Goal: Information Seeking & Learning: Learn about a topic

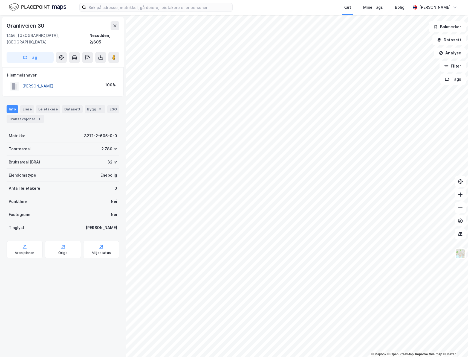
click at [0, 0] on button "[PERSON_NAME]" at bounding box center [0, 0] width 0 height 0
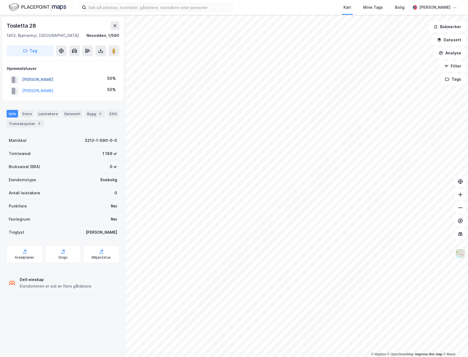
click at [0, 0] on button "[PERSON_NAME]" at bounding box center [0, 0] width 0 height 0
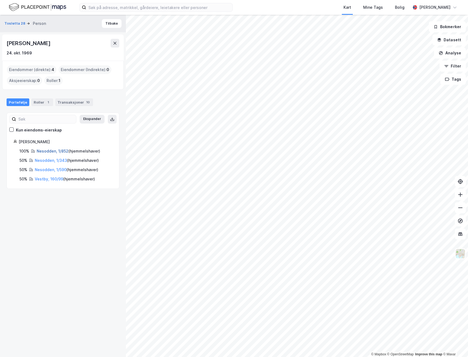
click at [43, 149] on link "Nesodden, 1/852" at bounding box center [53, 151] width 32 height 5
click at [55, 180] on link "Vestby, 160/99" at bounding box center [49, 179] width 28 height 5
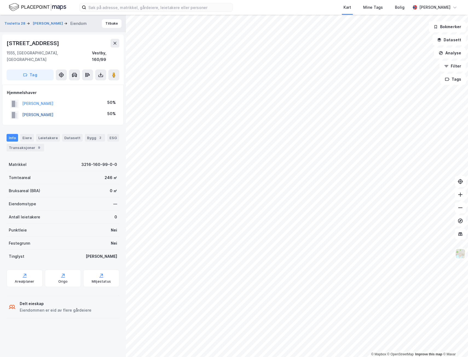
click at [0, 0] on button "[PERSON_NAME]" at bounding box center [0, 0] width 0 height 0
